Goal: Navigation & Orientation: Find specific page/section

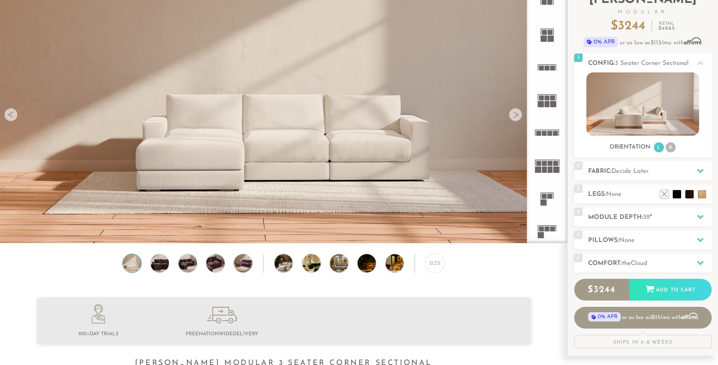
scroll to position [9547, 712]
click at [515, 115] on div at bounding box center [515, 114] width 13 height 13
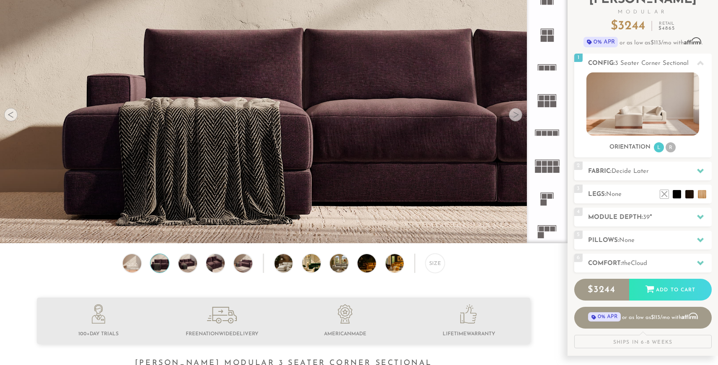
click at [515, 115] on div at bounding box center [515, 114] width 13 height 13
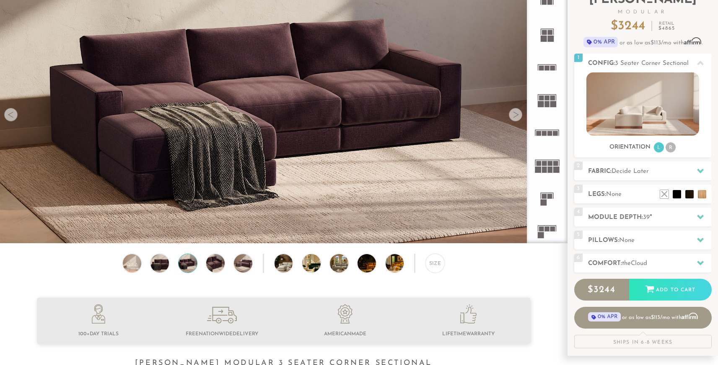
click at [515, 115] on div at bounding box center [515, 114] width 13 height 13
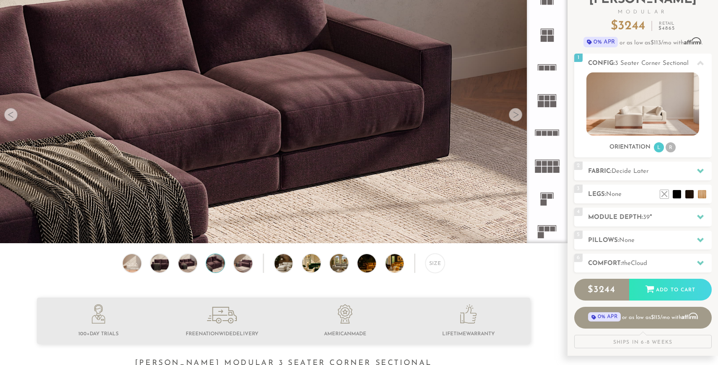
click at [515, 115] on div at bounding box center [515, 114] width 13 height 13
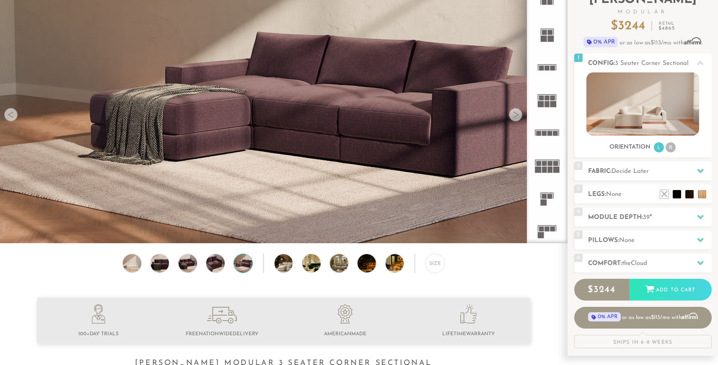
click at [515, 115] on div at bounding box center [515, 114] width 13 height 13
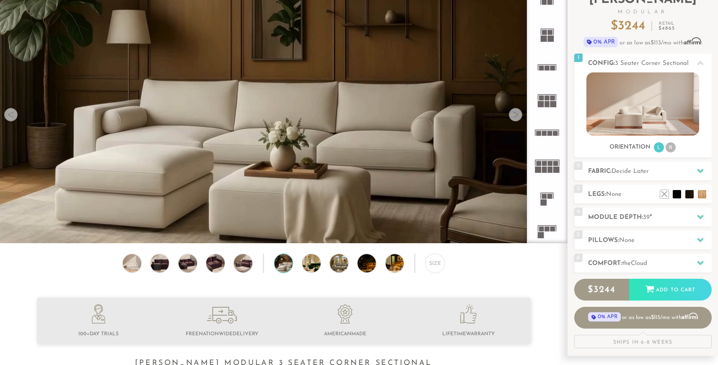
click at [515, 115] on div at bounding box center [515, 114] width 13 height 13
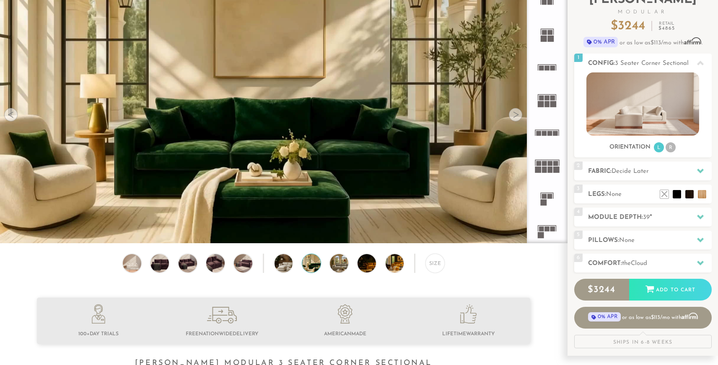
click at [515, 115] on div at bounding box center [515, 114] width 13 height 13
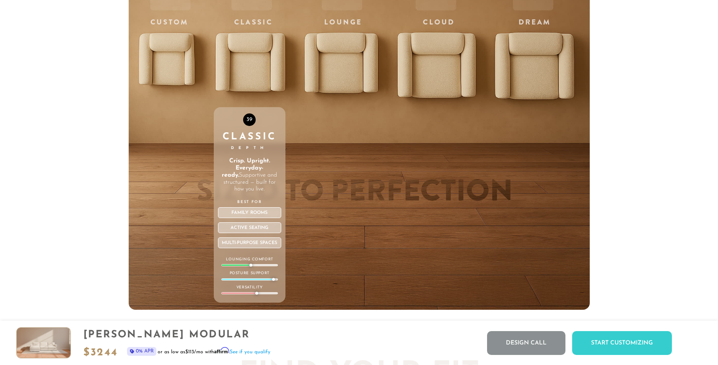
scroll to position [3052, 0]
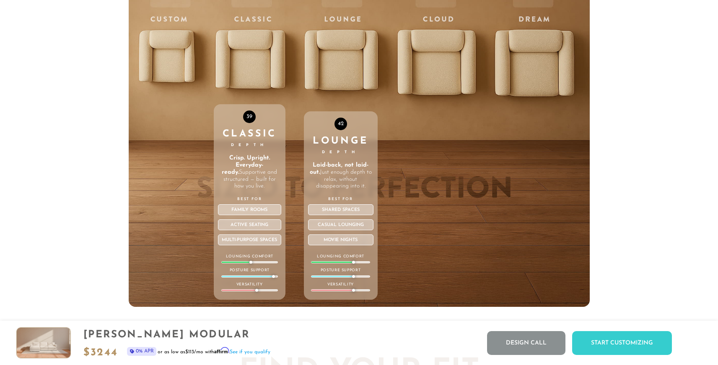
click at [355, 66] on div "42 Lounge Depth Laid-back, not laid-out. Just enough depth to relax, without di…" at bounding box center [341, 129] width 74 height 356
click at [335, 21] on div "42 Lounge Depth Laid-back, not laid-out. Just enough depth to relax, without di…" at bounding box center [341, 129] width 74 height 356
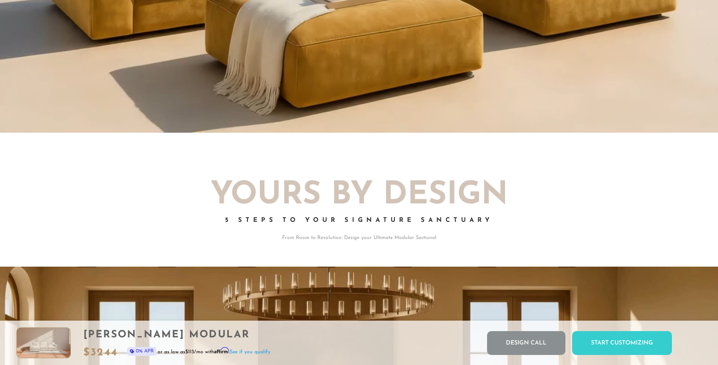
scroll to position [0, 0]
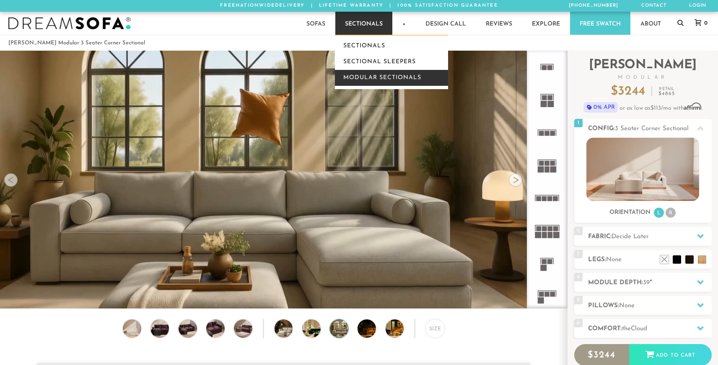
click at [382, 74] on link "Modular Sectionals" at bounding box center [391, 78] width 113 height 16
